Goal: Task Accomplishment & Management: Manage account settings

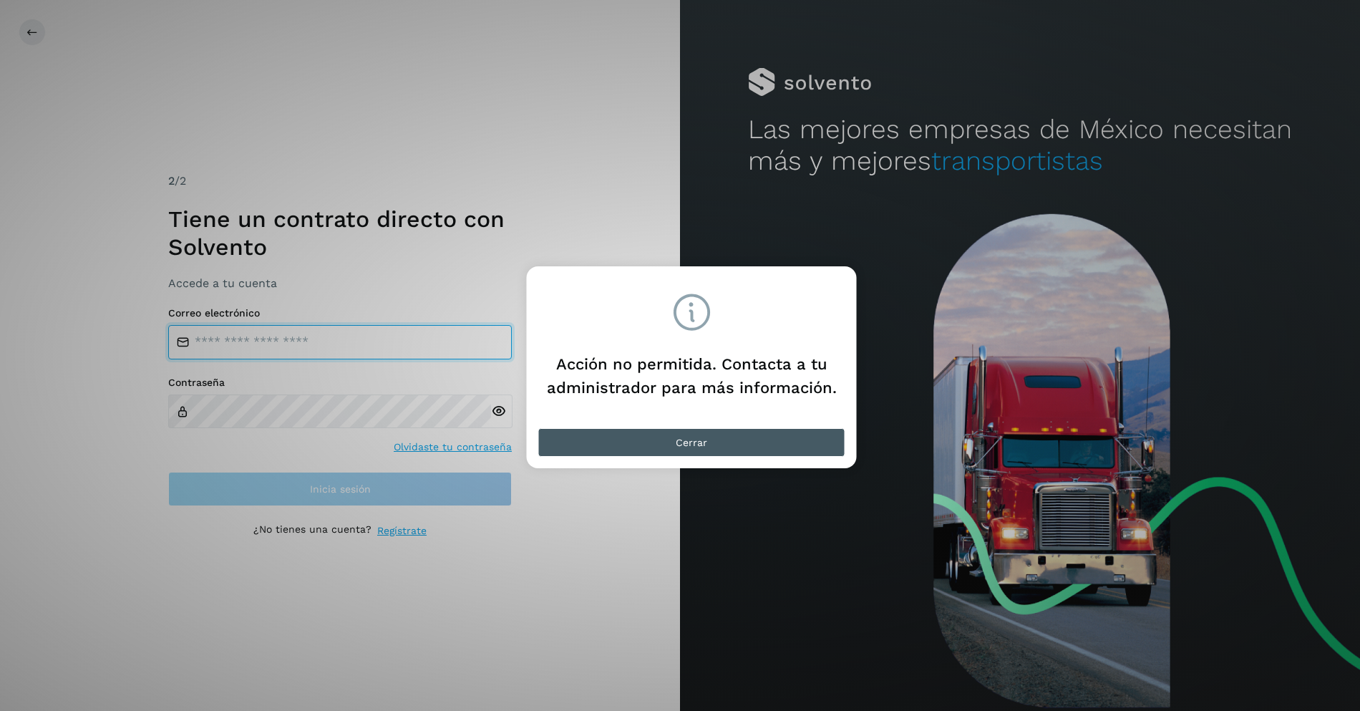
type input "**********"
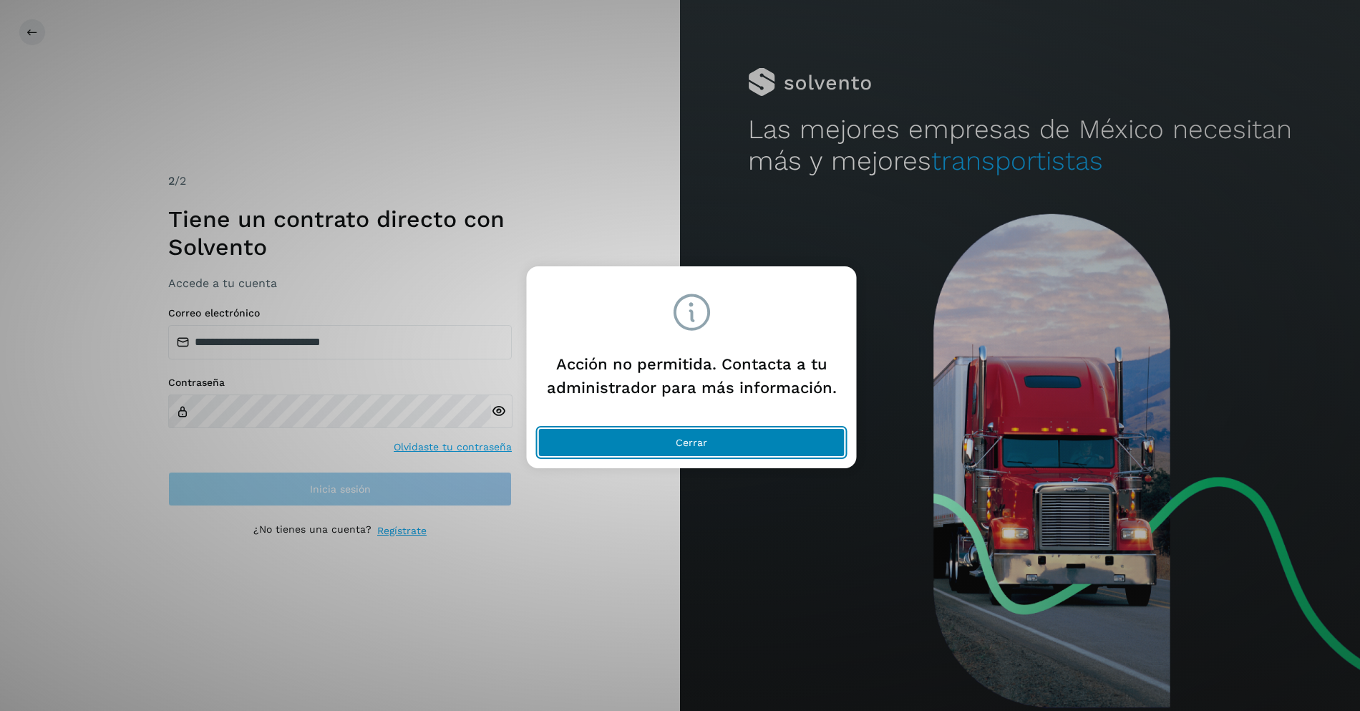
click at [693, 443] on span "Cerrar" at bounding box center [691, 442] width 31 height 10
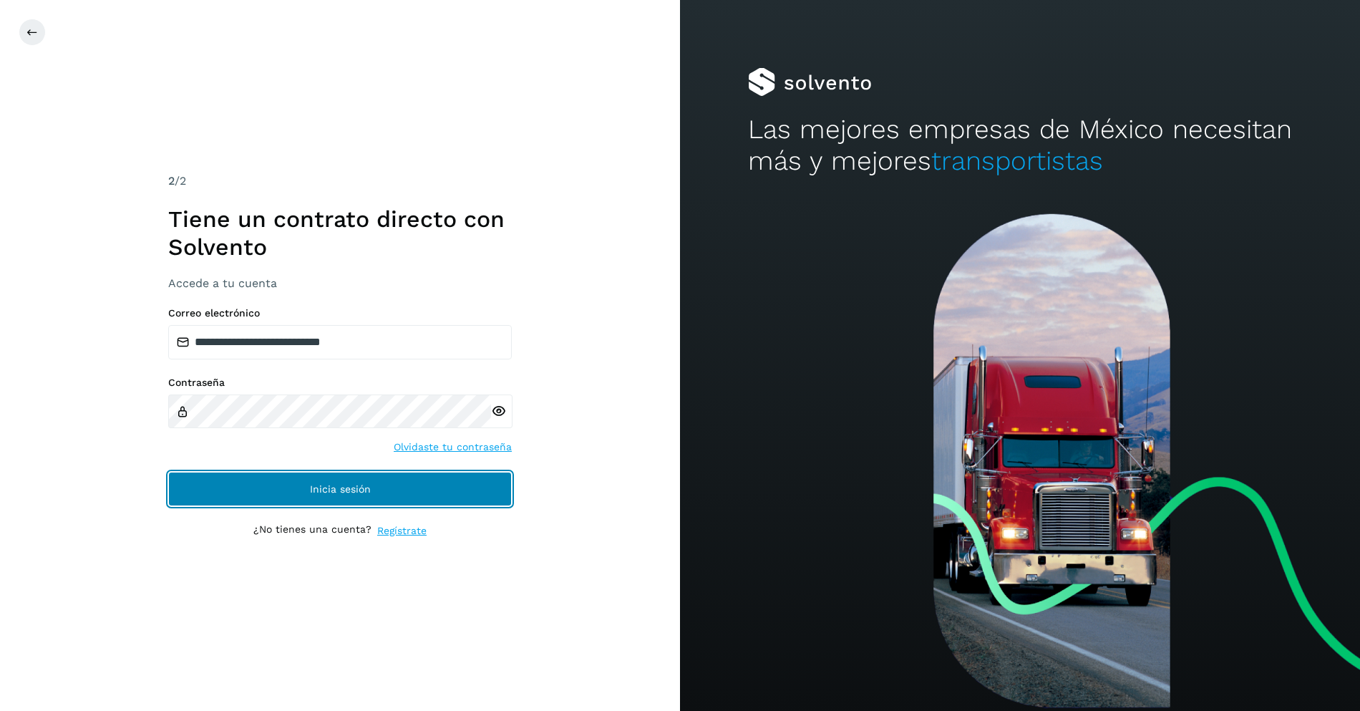
click at [407, 500] on button "Inicia sesión" at bounding box center [340, 489] width 344 height 34
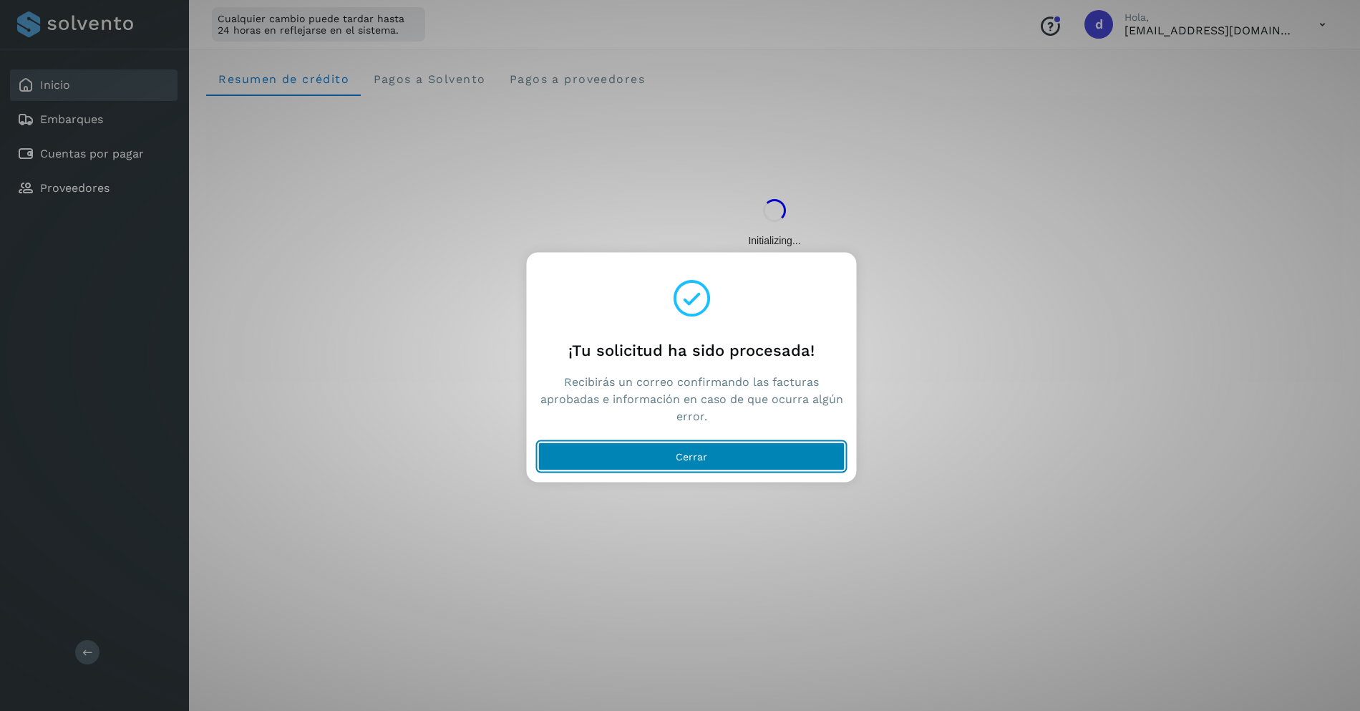
click at [675, 452] on button "Cerrar" at bounding box center [691, 456] width 307 height 29
